Goal: Task Accomplishment & Management: Manage account settings

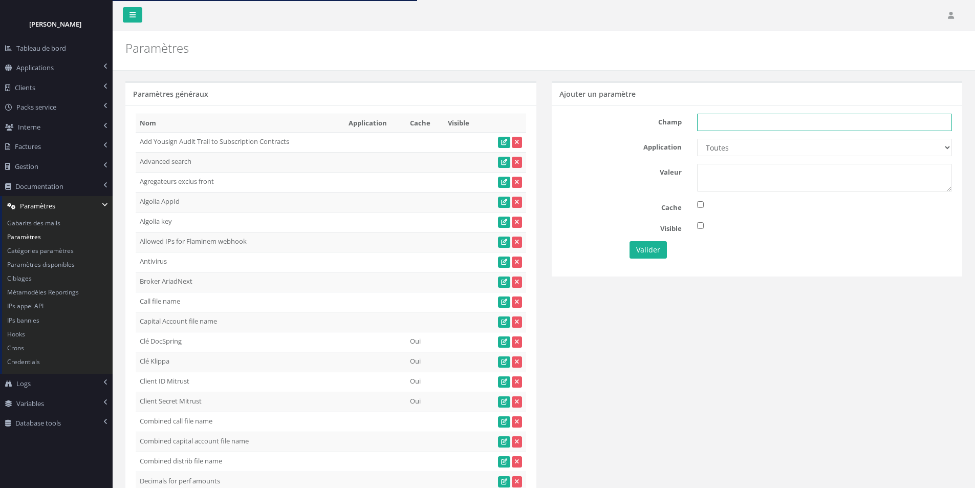
click at [722, 124] on input "text" at bounding box center [824, 122] width 255 height 17
paste input "Display partner logo in investor header if present"
type input "Display partner logo in investor header if present"
select select "31"
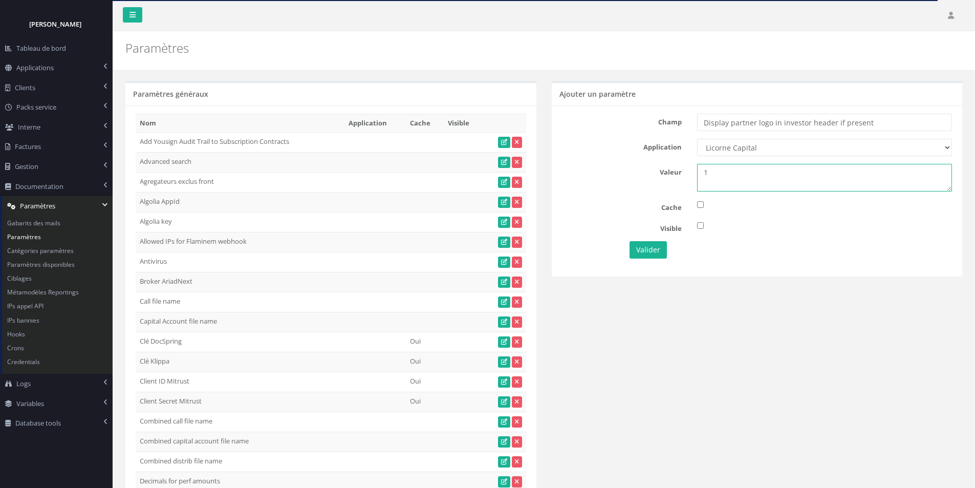
type textarea "1"
click at [653, 247] on button "Valider" at bounding box center [648, 249] width 37 height 17
